Goal: Find specific page/section: Find specific page/section

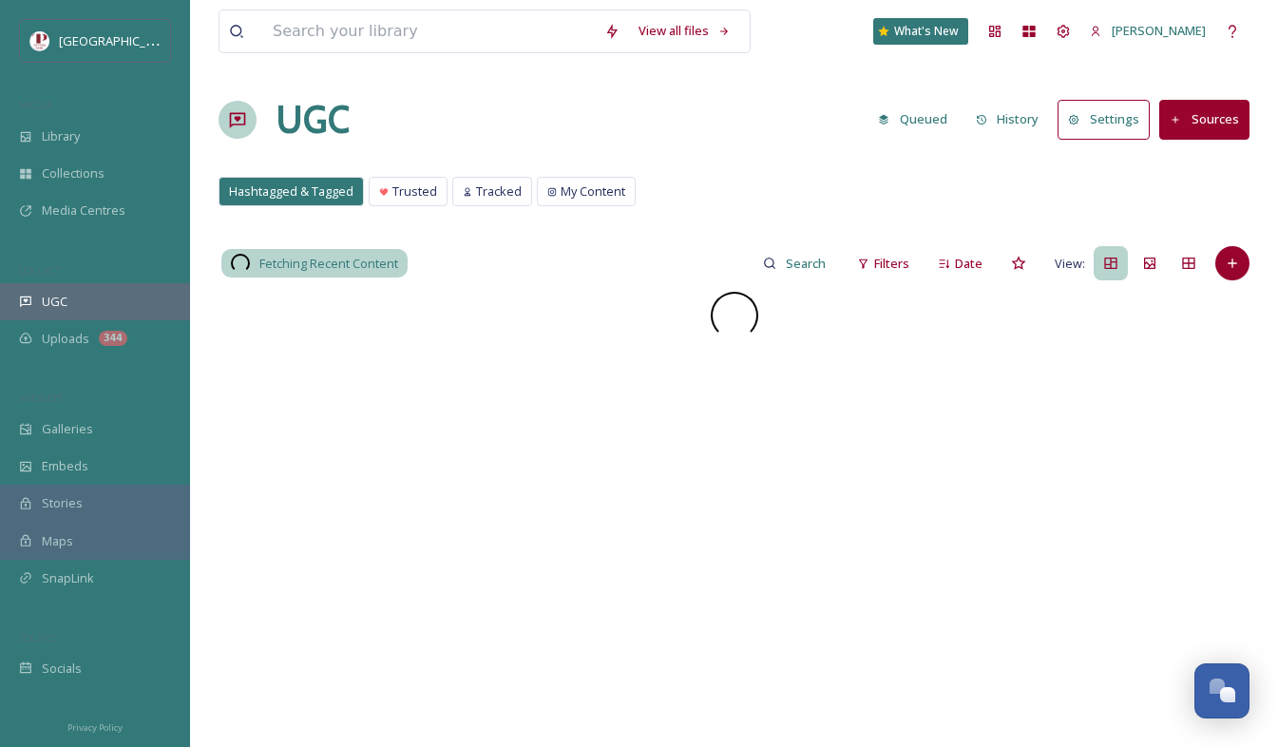
click at [32, 306] on div "UGC" at bounding box center [95, 301] width 190 height 37
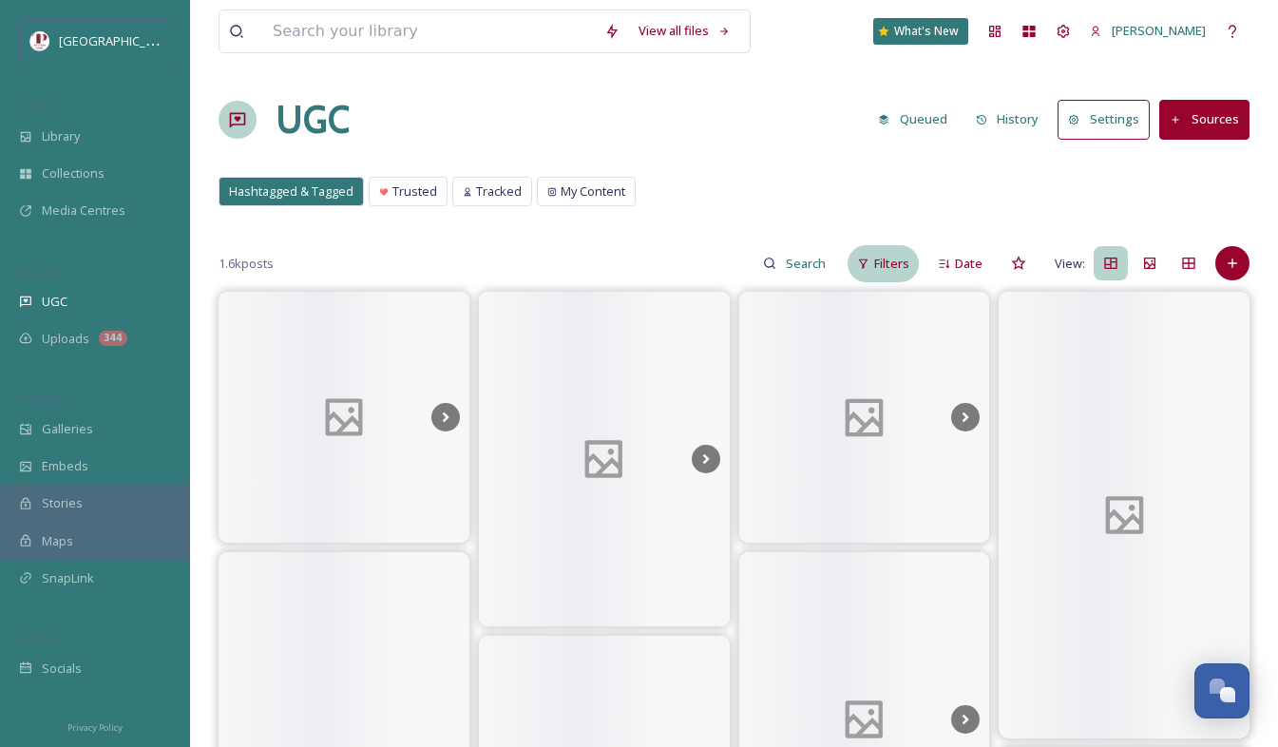
click at [876, 265] on span "Filters" at bounding box center [891, 264] width 35 height 18
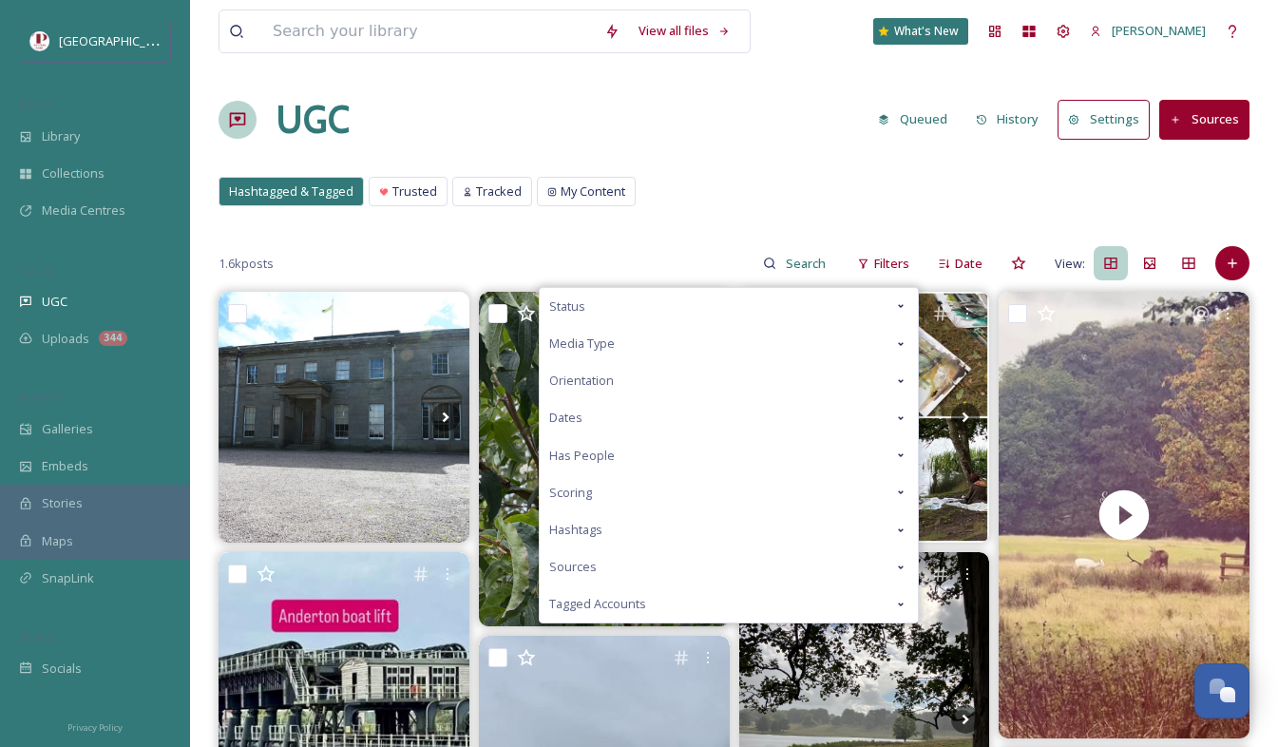
click at [658, 496] on div "Scoring" at bounding box center [729, 492] width 378 height 37
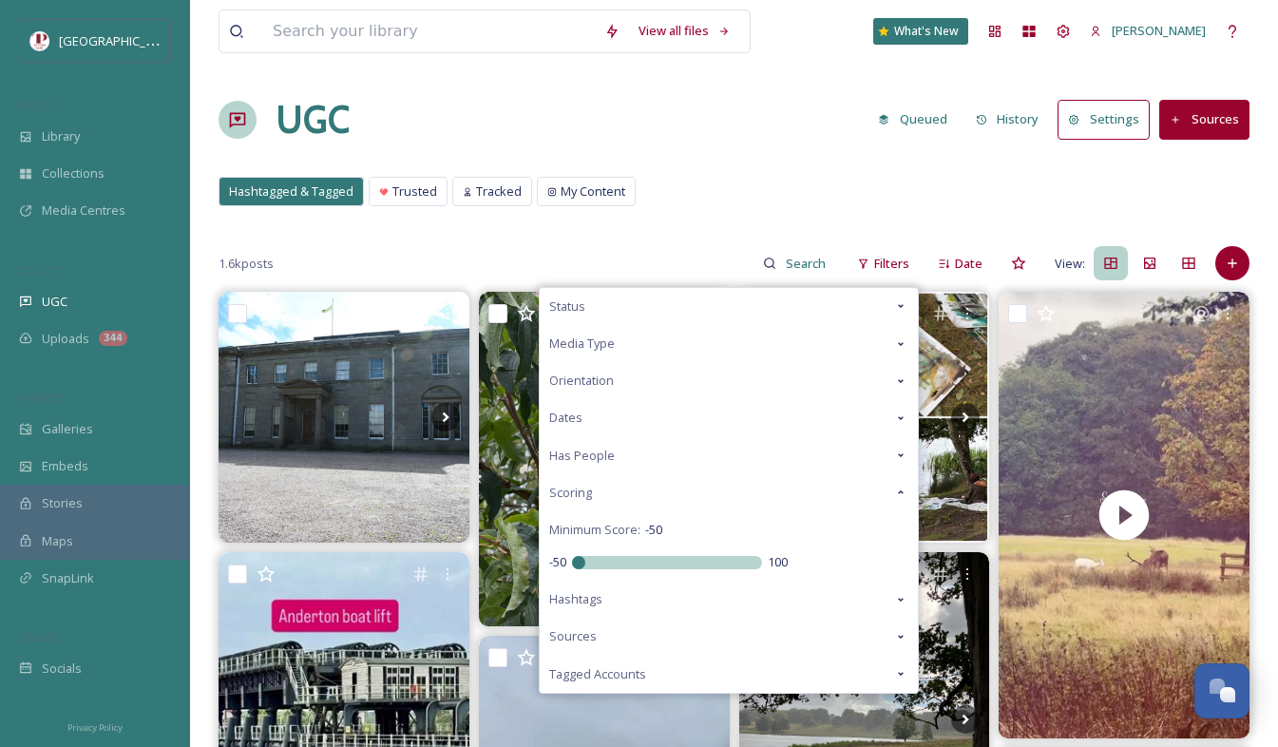
drag, startPoint x: 676, startPoint y: 559, endPoint x: 693, endPoint y: 178, distance: 381.3
type input "-50"
click at [572, 556] on input "range" at bounding box center [667, 562] width 190 height 13
